Goal: Use online tool/utility: Utilize a website feature to perform a specific function

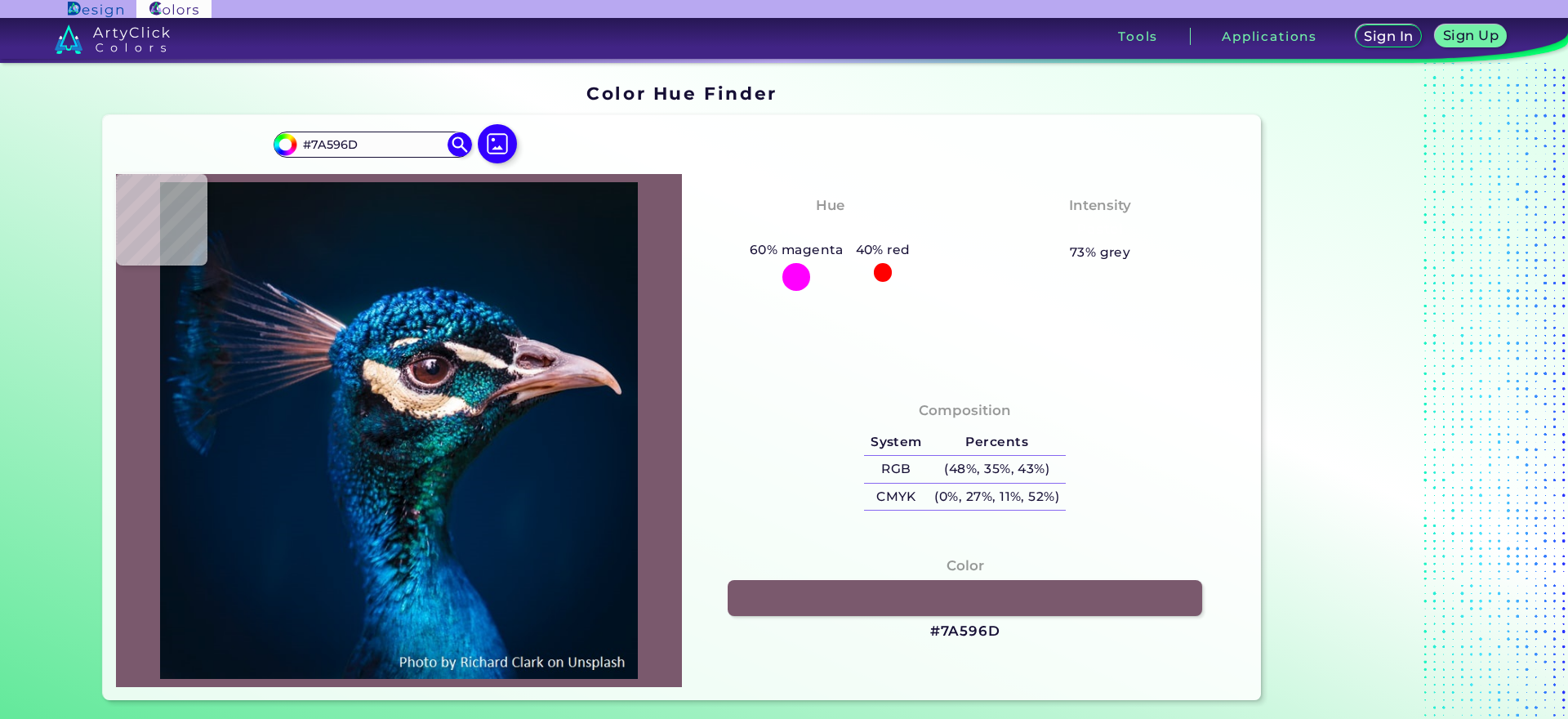
type input "#533c4c"
type input "#533C4C"
type input "#ad98a6"
type input "#AD98A6"
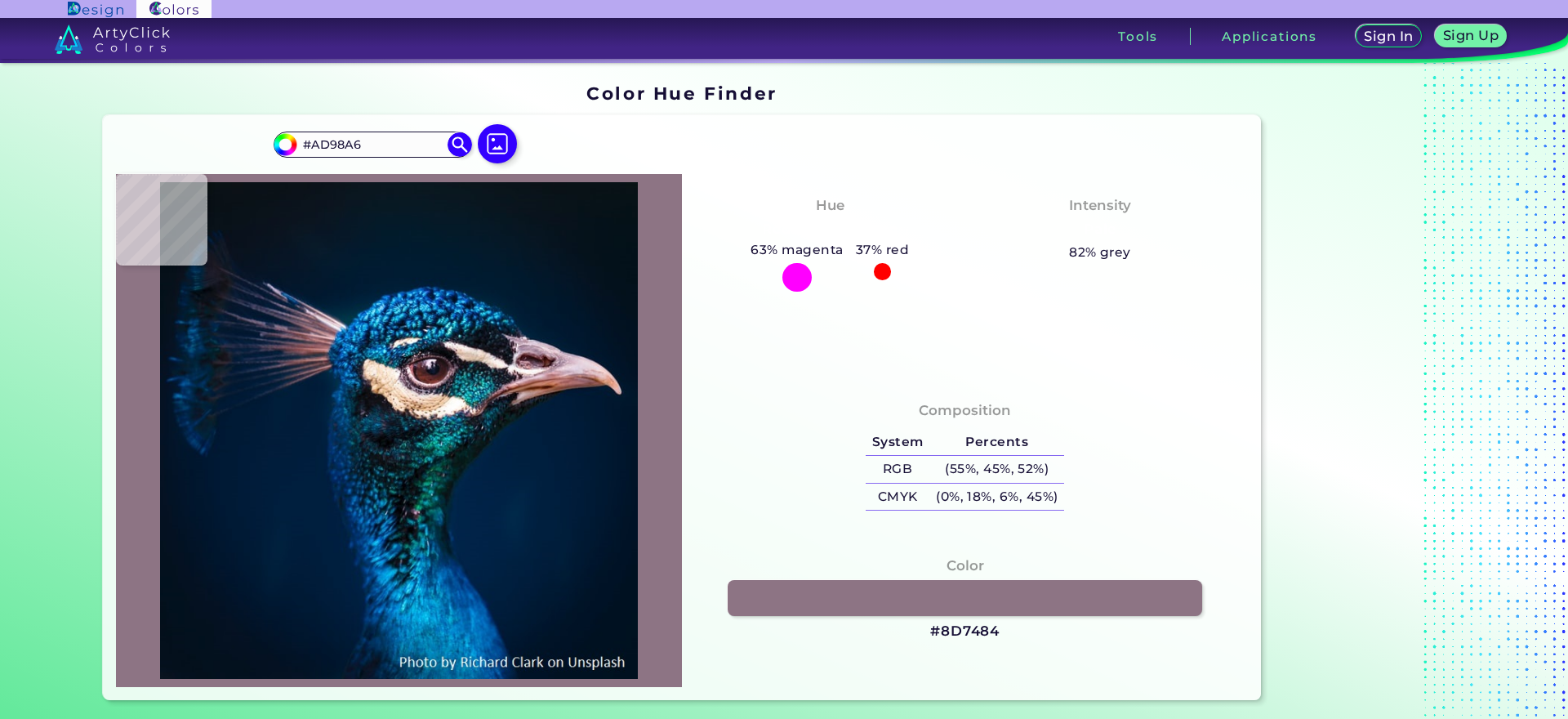
type input "#5b4252"
type input "#5B4252"
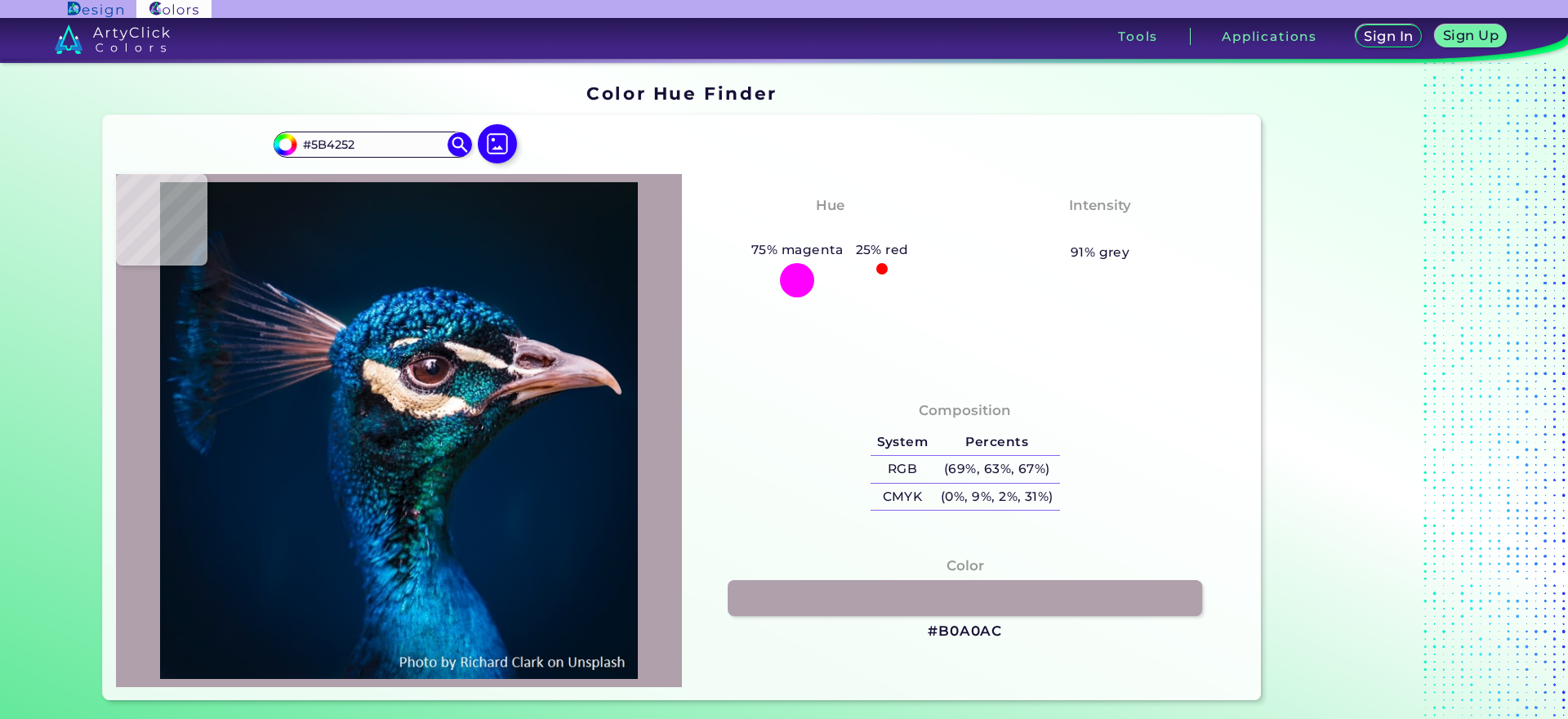
type input "#b0a0ac"
type input "#B0A0AC"
type input "#9c8894"
type input "#9C8894"
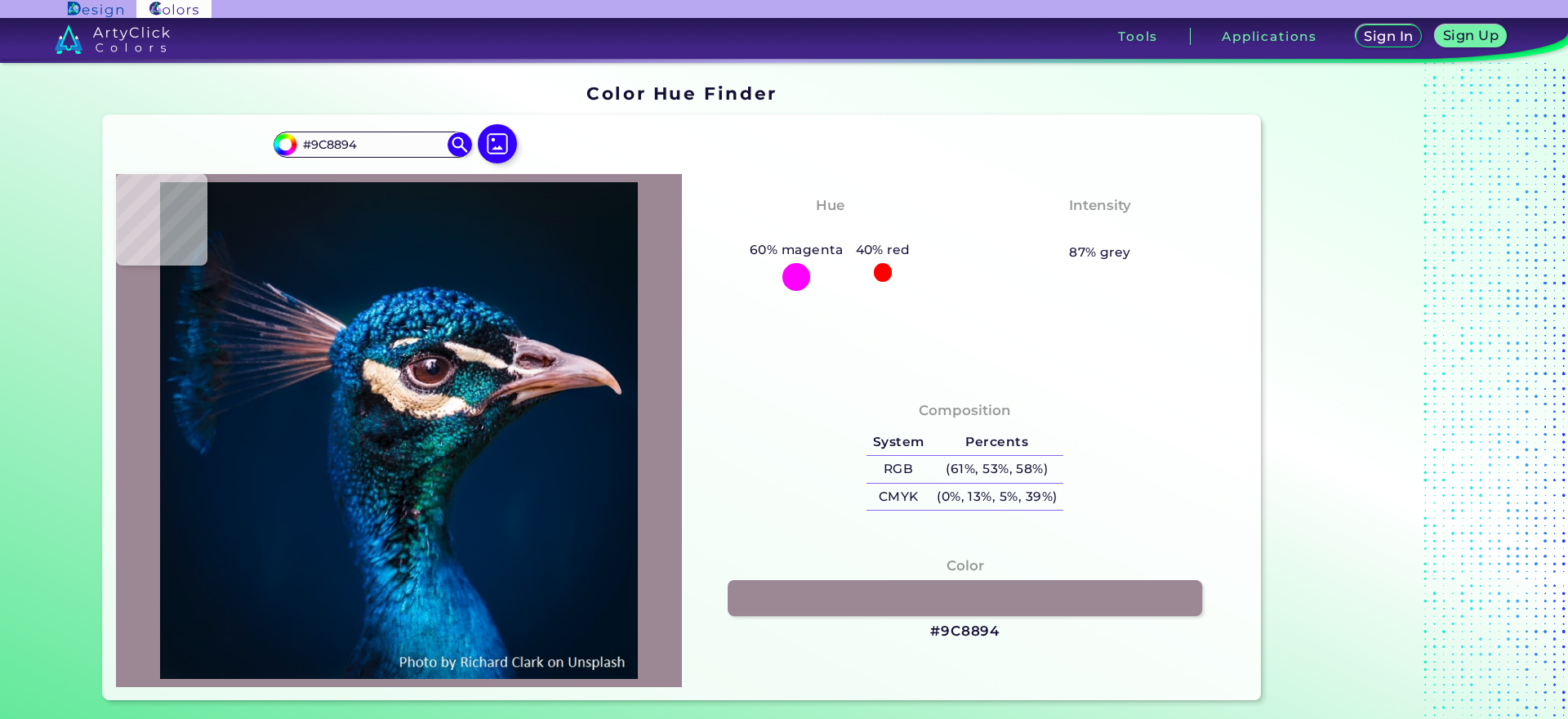
type input "#8d7082"
type input "#8D7082"
type input "#937286"
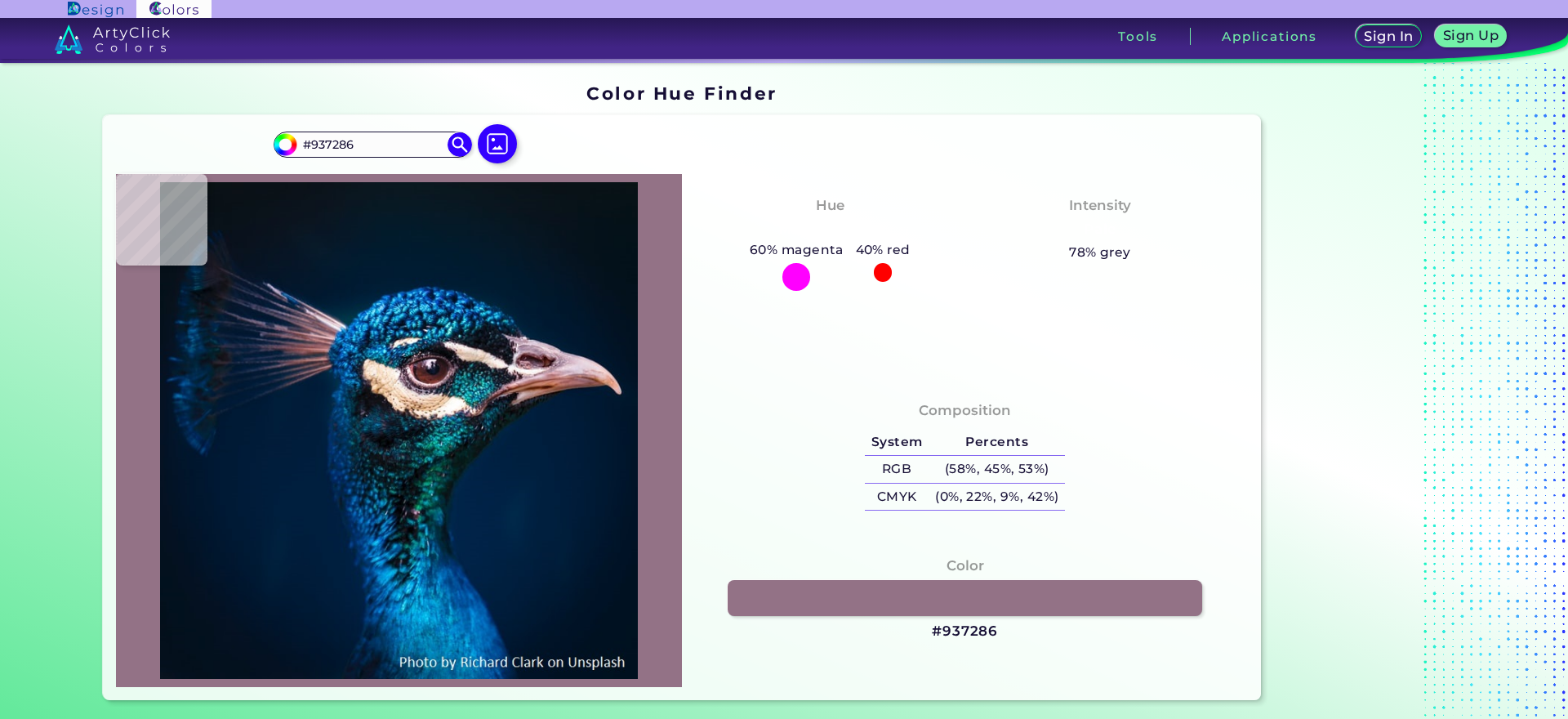
drag, startPoint x: 0, startPoint y: 0, endPoint x: 399, endPoint y: 380, distance: 551.0
click at [399, 380] on img at bounding box center [399, 430] width 549 height 496
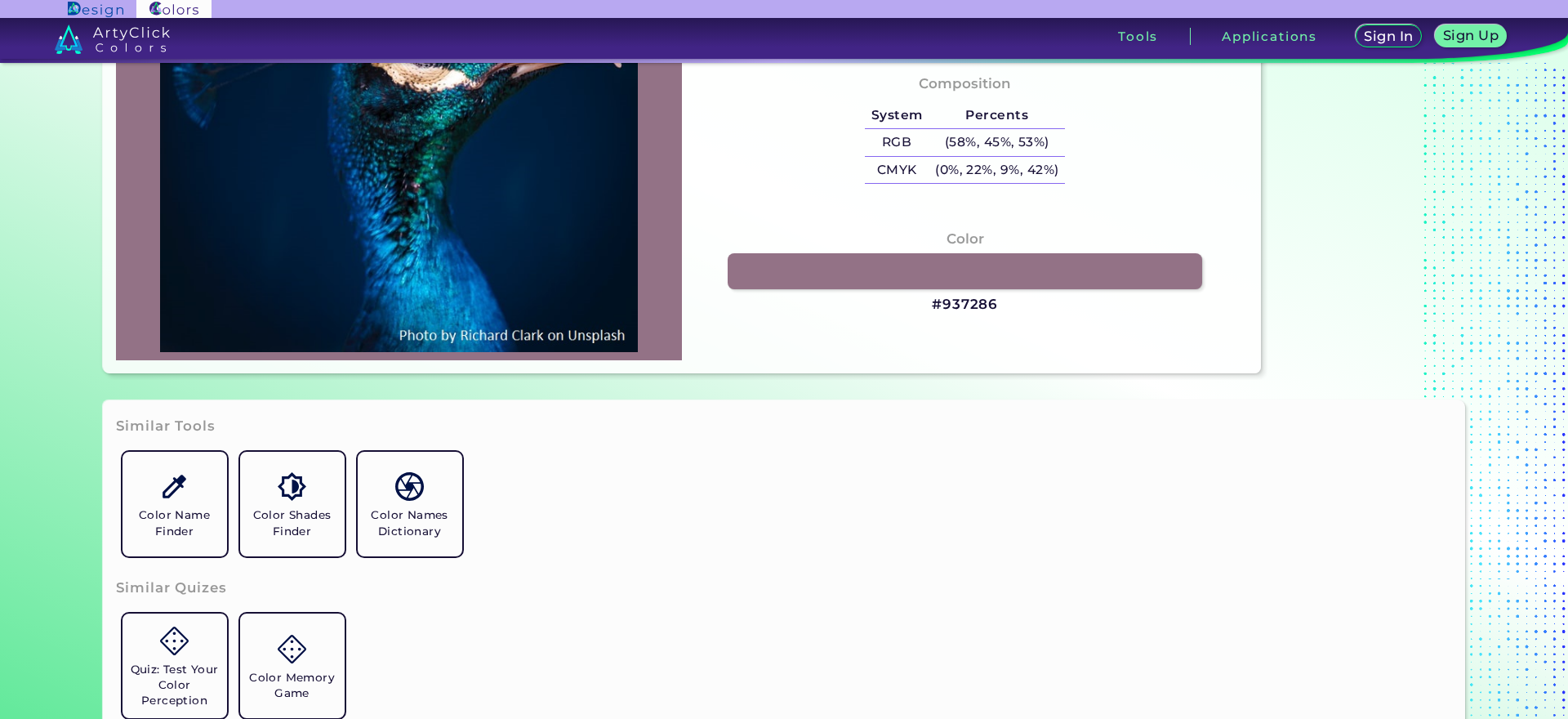
scroll to position [654, 0]
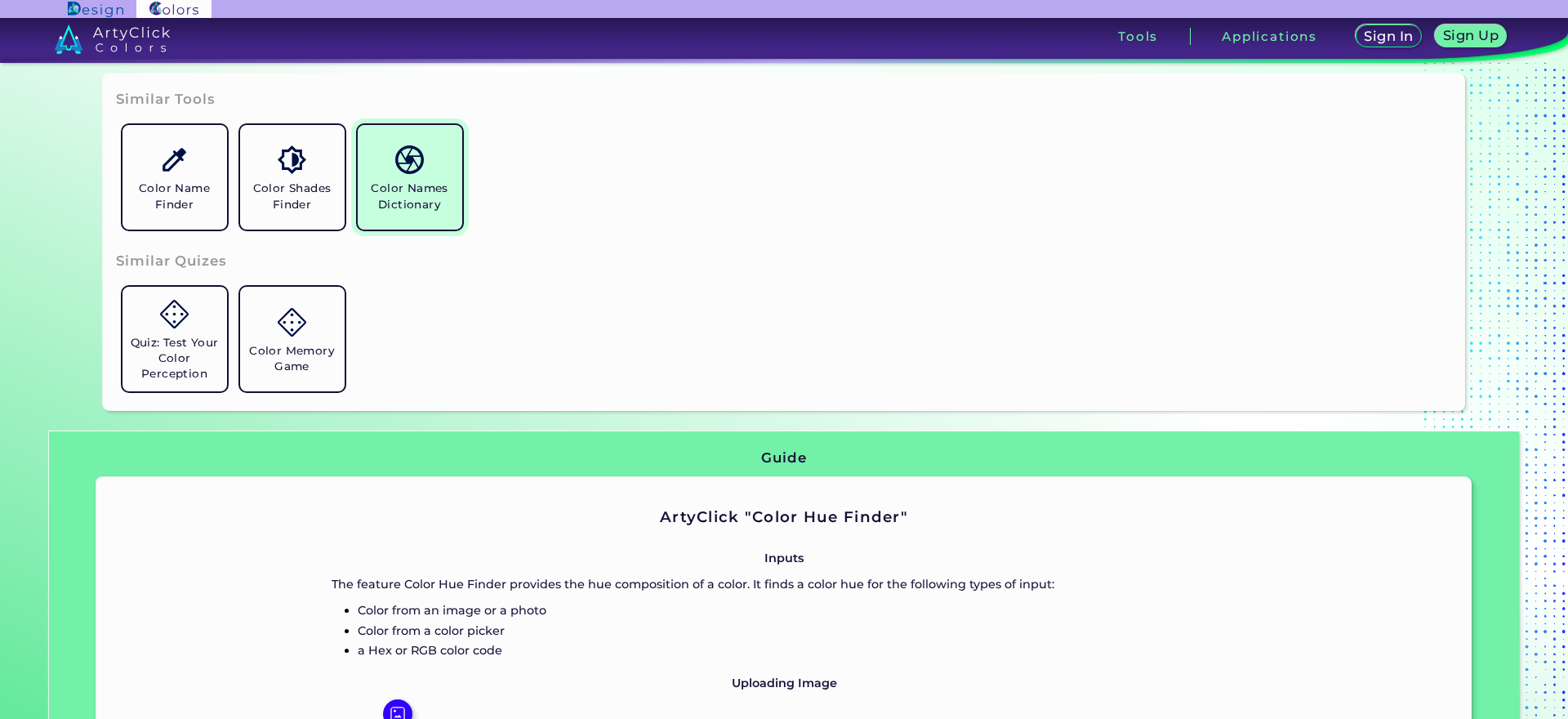
click at [419, 175] on link "Color Names Dictionary" at bounding box center [410, 177] width 118 height 118
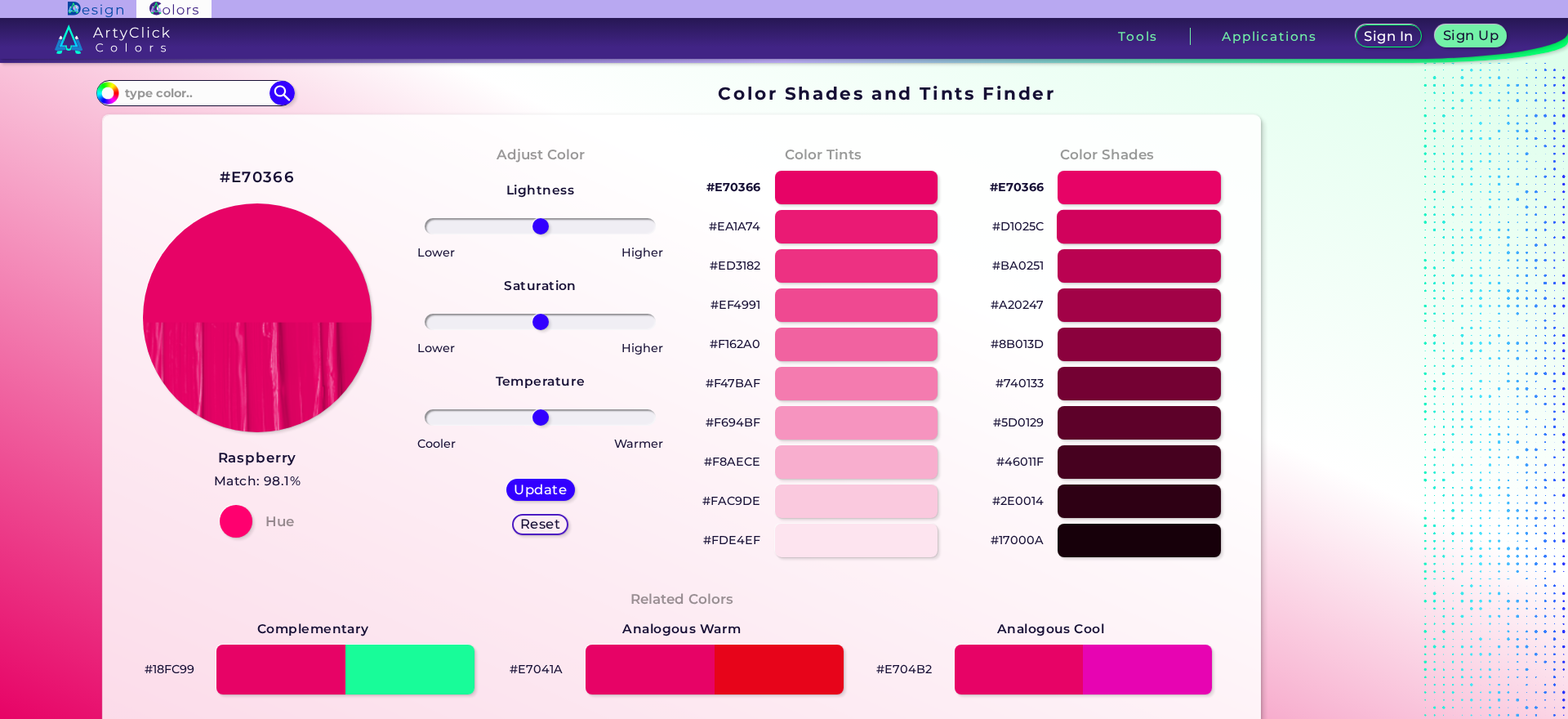
drag, startPoint x: 255, startPoint y: 262, endPoint x: 1111, endPoint y: 230, distance: 856.6
click at [1111, 230] on div at bounding box center [1138, 227] width 164 height 33
type input "#d1025c"
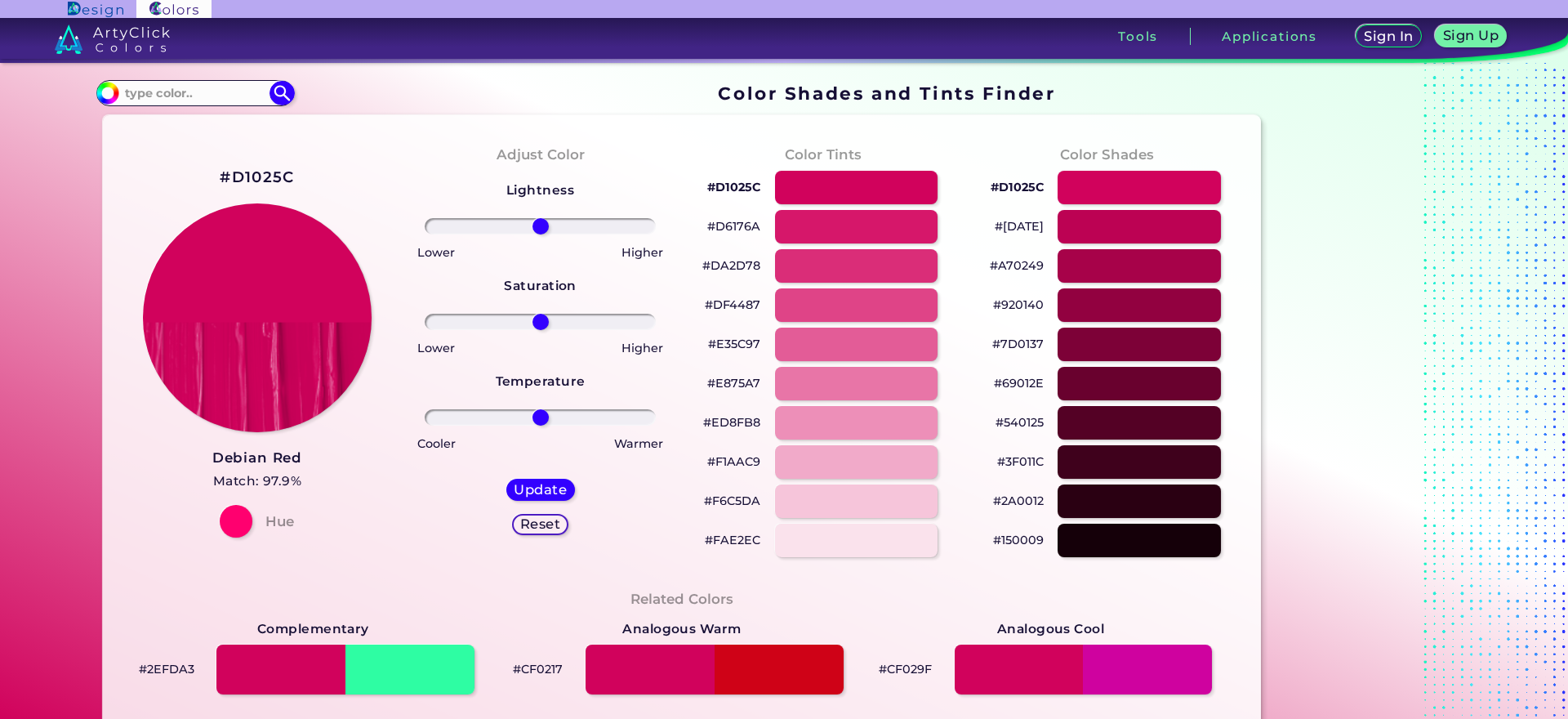
click at [232, 459] on h3 "Debian Red" at bounding box center [256, 457] width 89 height 19
